Goal: Task Accomplishment & Management: Manage account settings

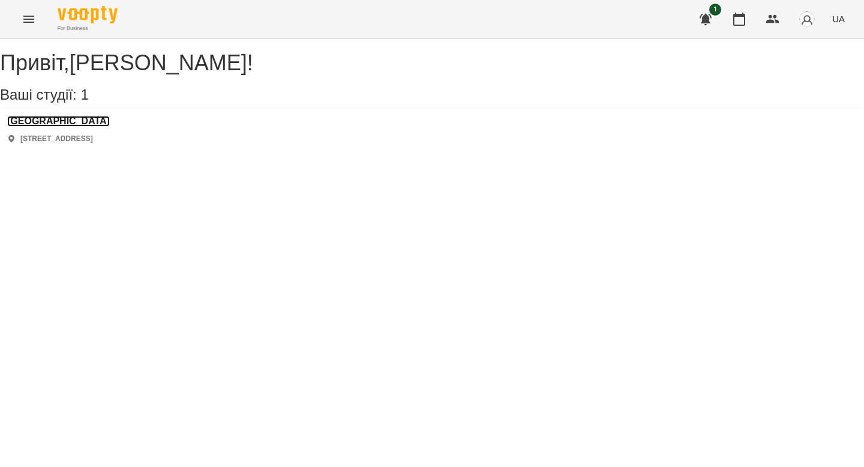
click at [86, 127] on h3 "[GEOGRAPHIC_DATA]" at bounding box center [58, 121] width 103 height 11
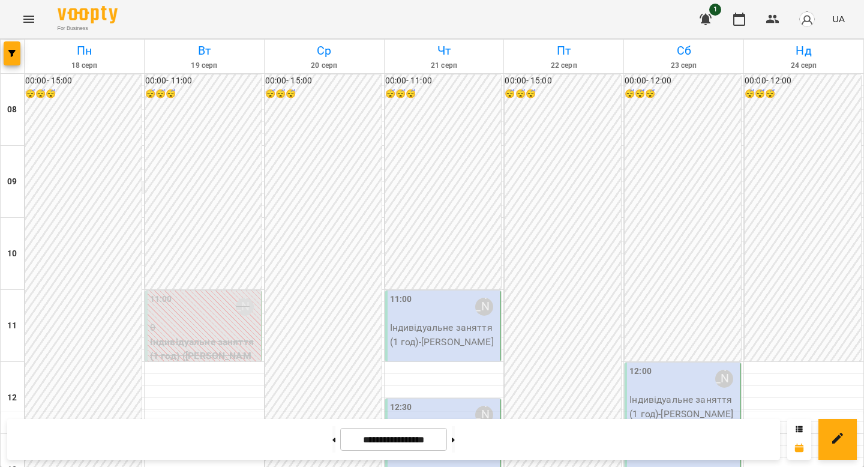
scroll to position [719, 0]
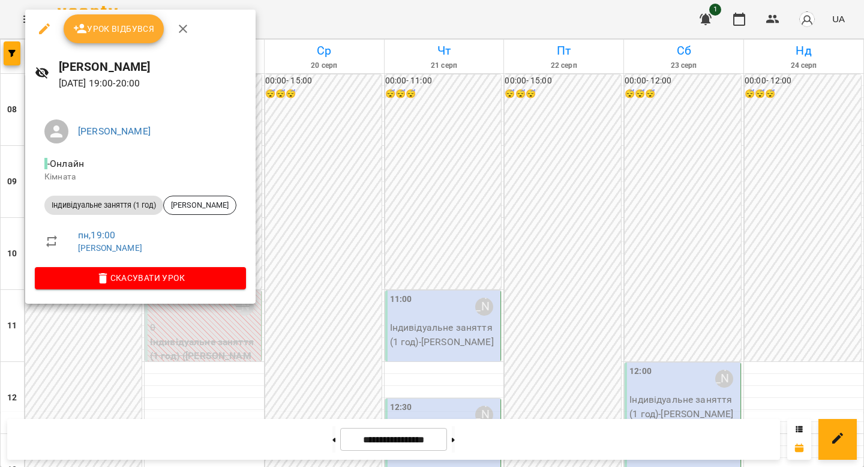
click at [151, 34] on span "Урок відбувся" at bounding box center [114, 29] width 82 height 14
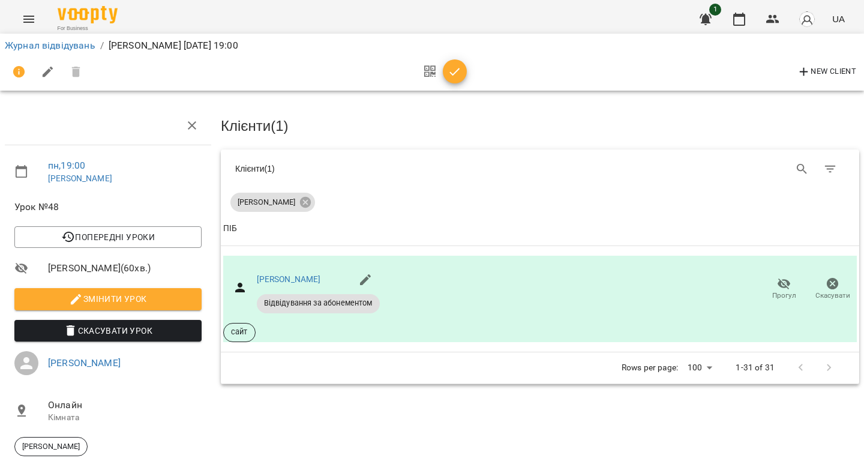
click at [461, 79] on button "button" at bounding box center [455, 71] width 24 height 24
